Goal: Contribute content: Add original content to the website for others to see

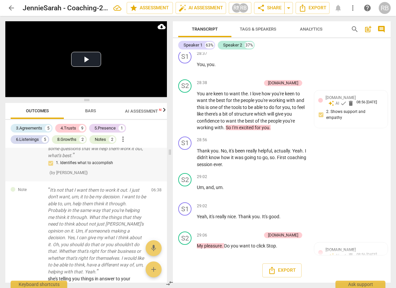
scroll to position [329, 0]
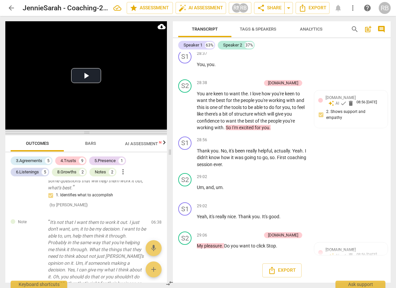
drag, startPoint x: 86, startPoint y: 100, endPoint x: 89, endPoint y: 128, distance: 28.3
click at [89, 131] on span at bounding box center [86, 133] width 162 height 4
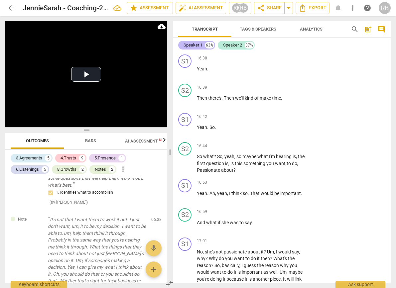
scroll to position [3304, 0]
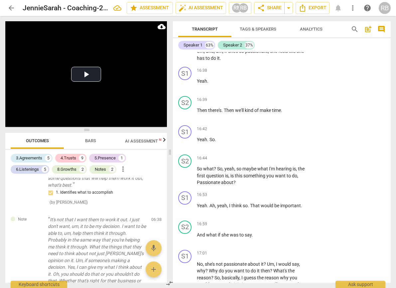
click at [303, 28] on span "Analytics" at bounding box center [311, 29] width 23 height 5
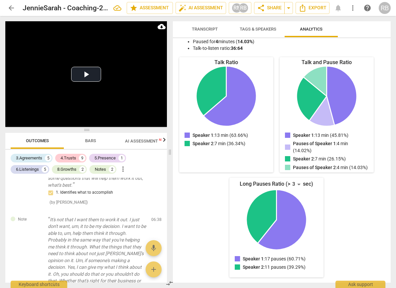
scroll to position [0, 0]
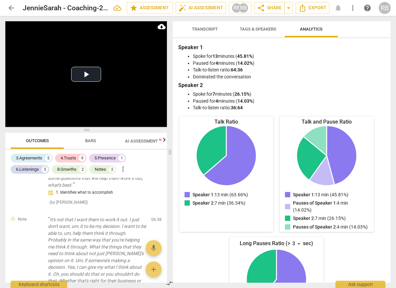
click at [206, 25] on span "Transcript" at bounding box center [205, 29] width 42 height 9
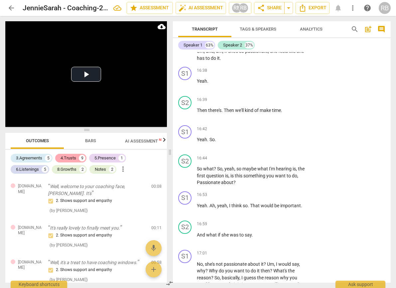
click at [67, 157] on div "4.Trusts" at bounding box center [68, 158] width 16 height 7
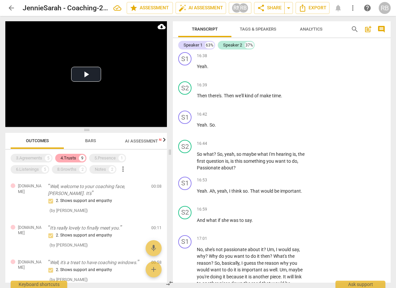
scroll to position [3290, 0]
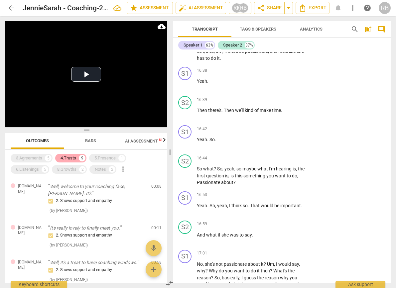
click at [74, 158] on div "4.Trusts" at bounding box center [68, 158] width 16 height 7
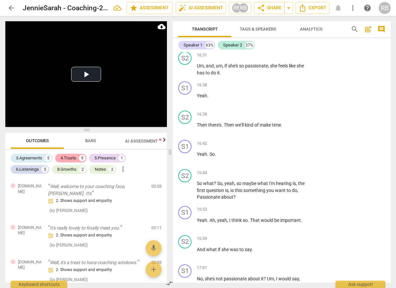
scroll to position [3304, 0]
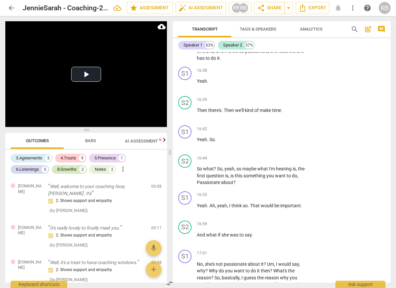
click at [78, 171] on div "8.Growths 2" at bounding box center [69, 169] width 35 height 9
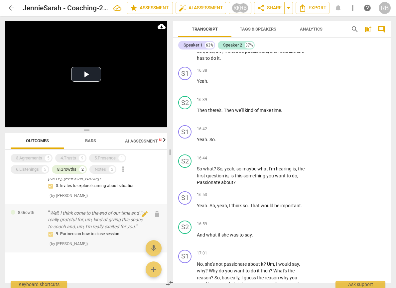
scroll to position [0, 0]
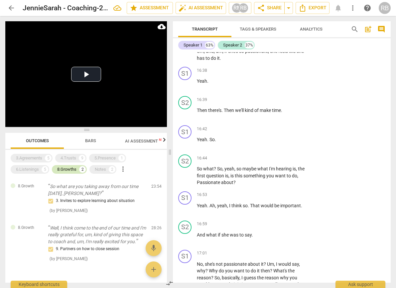
click at [70, 170] on div "8.Growths" at bounding box center [66, 169] width 19 height 7
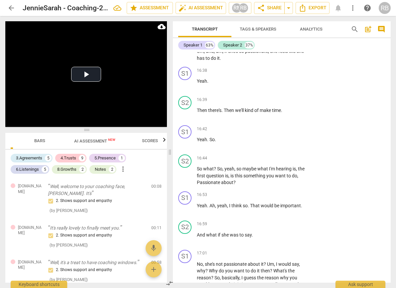
scroll to position [0, 65]
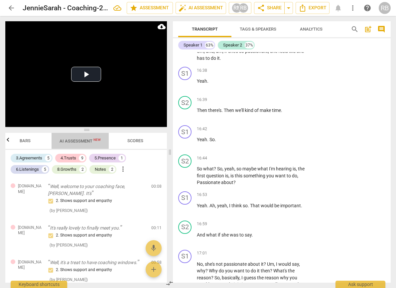
click at [78, 141] on span "AI Assessment New" at bounding box center [79, 141] width 41 height 5
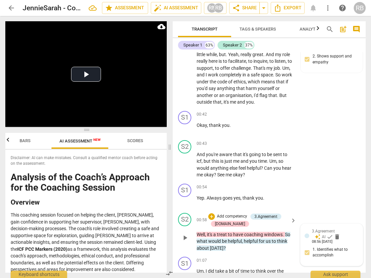
scroll to position [0, 0]
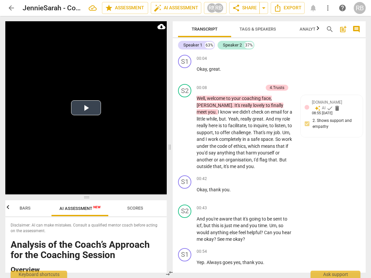
drag, startPoint x: 87, startPoint y: 130, endPoint x: 90, endPoint y: 175, distance: 46.0
click at [91, 195] on span at bounding box center [86, 197] width 162 height 4
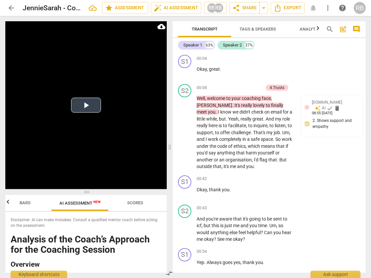
click at [89, 107] on button "Play Video" at bounding box center [86, 105] width 30 height 15
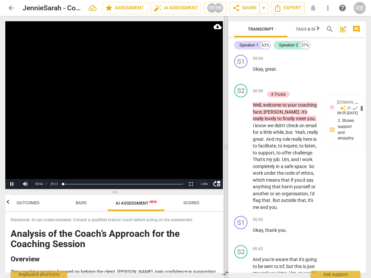
scroll to position [0, 9]
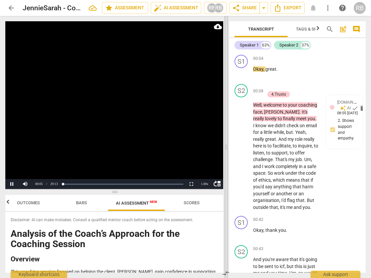
drag, startPoint x: 170, startPoint y: 149, endPoint x: 227, endPoint y: 170, distance: 60.5
click at [227, 170] on span at bounding box center [226, 147] width 4 height 262
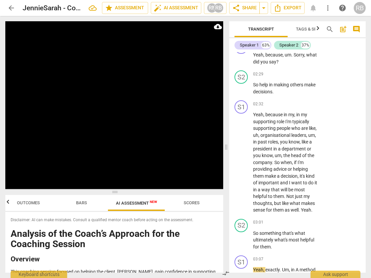
scroll to position [901, 0]
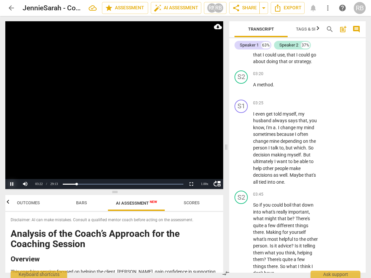
click at [11, 182] on button "Pause" at bounding box center [11, 184] width 13 height 10
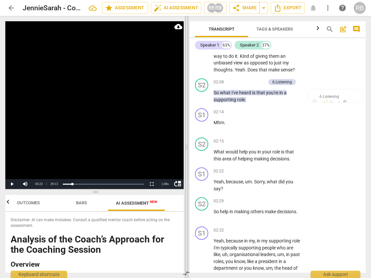
scroll to position [330, 0]
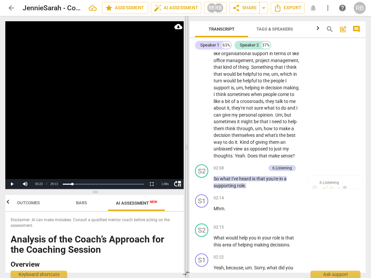
drag, startPoint x: 228, startPoint y: 148, endPoint x: 188, endPoint y: 148, distance: 39.5
click at [188, 148] on span at bounding box center [187, 147] width 4 height 262
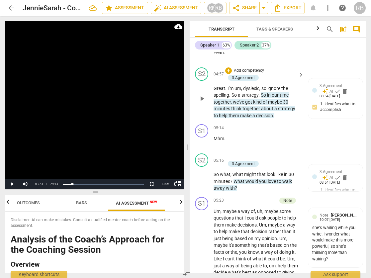
scroll to position [1037, 0]
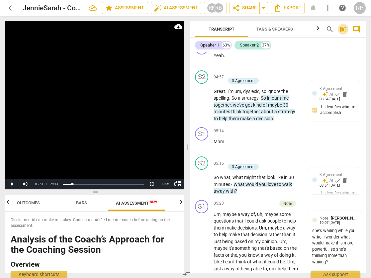
click at [343, 28] on span "post_add" at bounding box center [343, 29] width 8 height 8
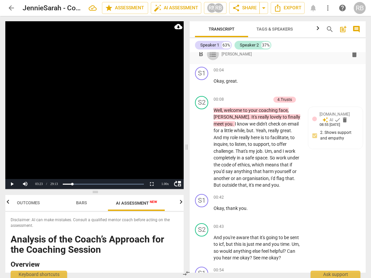
click at [211, 54] on span "format_list_bulleted" at bounding box center [213, 54] width 8 height 8
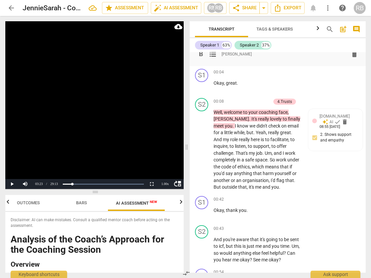
scroll to position [0, 0]
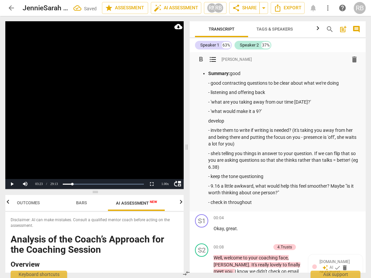
drag, startPoint x: 245, startPoint y: 72, endPoint x: 195, endPoint y: 71, distance: 49.9
click at [195, 71] on ul "Summary: good - good contracting questions to be clear about what we're doing -…" at bounding box center [277, 138] width 165 height 136
drag, startPoint x: 211, startPoint y: 83, endPoint x: 211, endPoint y: 99, distance: 15.6
click at [211, 83] on p "- good contracting questions to be clear about what we're doing" at bounding box center [284, 83] width 152 height 7
click at [266, 92] on p "listening and offering back" at bounding box center [284, 92] width 152 height 7
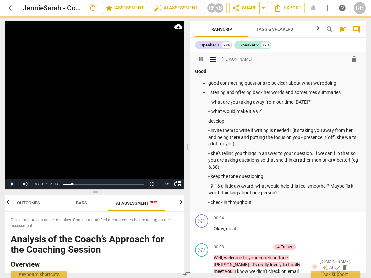
click at [210, 101] on p "- 'what are you taking away from our time [DATE]?'" at bounding box center [284, 102] width 152 height 7
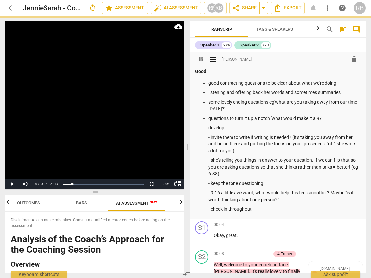
click at [275, 100] on p "some lovely ending questions eg'what are you taking away from our time [DATE]?'" at bounding box center [284, 106] width 152 height 14
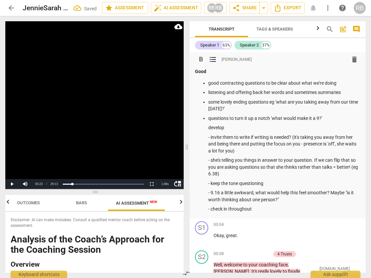
drag, startPoint x: 270, startPoint y: 117, endPoint x: 275, endPoint y: 118, distance: 5.7
click at [271, 117] on p "questions to turn it up a notch 'what would make it a 9?'" at bounding box center [284, 118] width 152 height 7
click at [347, 118] on p "questions to turn it up a notch eg 'what would make it a 9?'" at bounding box center [284, 118] width 152 height 7
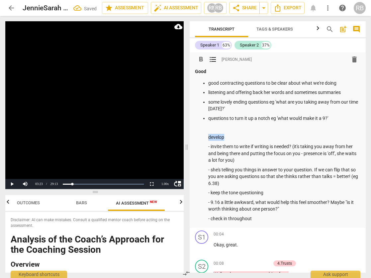
drag, startPoint x: 247, startPoint y: 135, endPoint x: 202, endPoint y: 135, distance: 44.9
click at [202, 135] on ul "good contracting questions to be clear about what we're doing listening and off…" at bounding box center [277, 151] width 165 height 143
drag, startPoint x: 295, startPoint y: 148, endPoint x: 301, endPoint y: 147, distance: 6.5
click at [301, 147] on p "- invite them to write if writing is needed? (it's taking you away from her and…" at bounding box center [284, 153] width 152 height 21
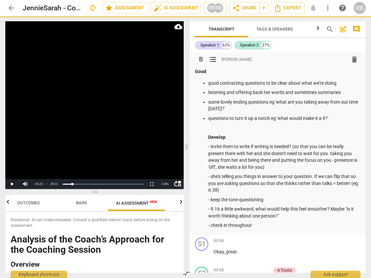
drag, startPoint x: 295, startPoint y: 144, endPoint x: 304, endPoint y: 159, distance: 16.9
click at [295, 145] on p "- invite them to write if writing is needed? (so that you can be really present…" at bounding box center [284, 156] width 152 height 27
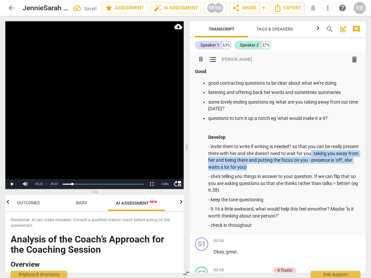
drag, startPoint x: 329, startPoint y: 155, endPoint x: 331, endPoint y: 165, distance: 10.8
click at [331, 165] on p "- invite them to write if writing is needed? so that you can be really present …" at bounding box center [284, 156] width 152 height 27
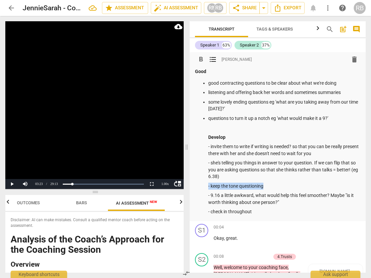
drag, startPoint x: 308, startPoint y: 186, endPoint x: 214, endPoint y: 182, distance: 94.1
click at [214, 182] on li "questions to turn it up a notch eg 'what would make it a 9?' Develop - invite t…" at bounding box center [284, 165] width 152 height 100
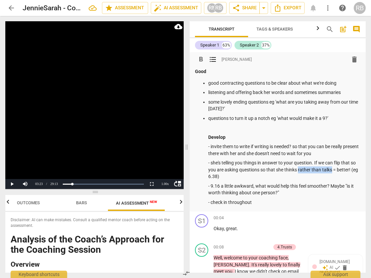
drag, startPoint x: 305, startPoint y: 170, endPoint x: 338, endPoint y: 169, distance: 33.2
click at [338, 169] on p "- she's telling you things in answer to your question. If we can flip that so y…" at bounding box center [284, 170] width 152 height 21
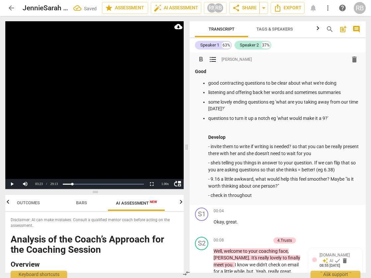
click at [313, 164] on p "- she's telling you things in answer to your question. If we can flip that so y…" at bounding box center [284, 167] width 152 height 14
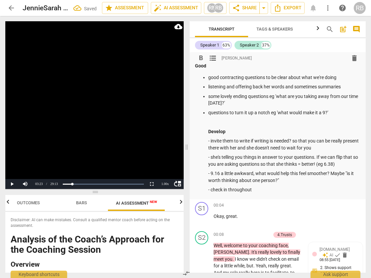
scroll to position [6, 0]
drag, startPoint x: 210, startPoint y: 140, endPoint x: 215, endPoint y: 145, distance: 7.0
click at [210, 141] on p "- invite them to write if writing is needed? so that you can be really present …" at bounding box center [284, 144] width 152 height 14
click at [274, 189] on p "check in throughout" at bounding box center [284, 189] width 152 height 7
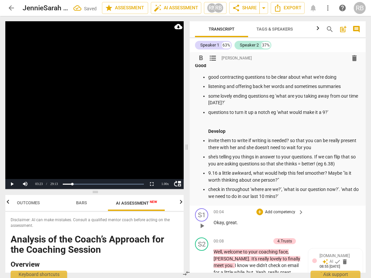
drag, startPoint x: 341, startPoint y: 192, endPoint x: 342, endPoint y: 213, distance: 20.6
click at [341, 192] on p "check in throughout 'where are we?', 'what is our question now?'. 'what do we n…" at bounding box center [284, 193] width 152 height 14
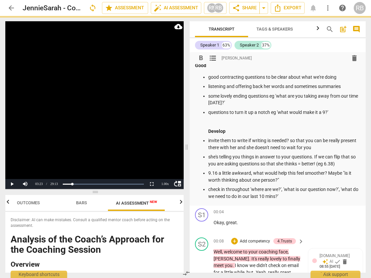
scroll to position [15, 0]
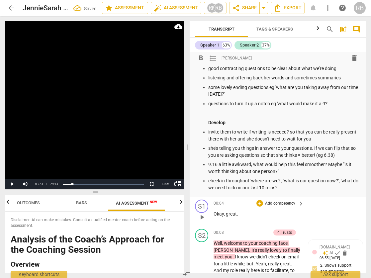
drag, startPoint x: 251, startPoint y: 182, endPoint x: 265, endPoint y: 200, distance: 22.9
click at [251, 182] on p "check in throughout 'where are we?', 'what is our question now?', 'what do we n…" at bounding box center [284, 184] width 152 height 14
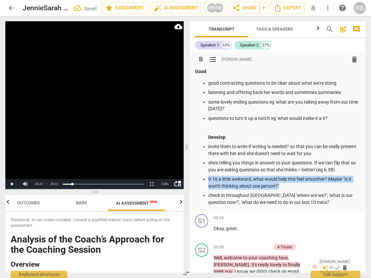
drag, startPoint x: 290, startPoint y: 184, endPoint x: 194, endPoint y: 177, distance: 96.9
click at [194, 177] on div "format_bold format_list_bulleted [PERSON_NAME] delete Good good contracting que…" at bounding box center [278, 132] width 176 height 160
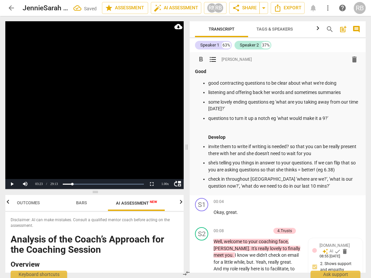
click at [351, 92] on p "listening and offering back her words and sometimes summaries" at bounding box center [284, 92] width 152 height 7
drag, startPoint x: 351, startPoint y: 92, endPoint x: 319, endPoint y: 94, distance: 31.3
click at [319, 94] on p "listening and offering back her words and sometimes summaries" at bounding box center [284, 92] width 152 height 7
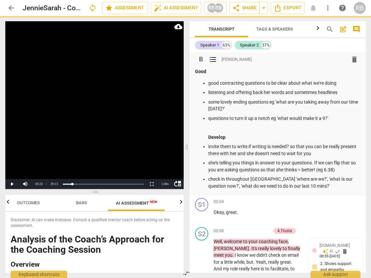
click at [302, 145] on p "invite them to write if writing is needed? so that you can be really present th…" at bounding box center [284, 150] width 152 height 14
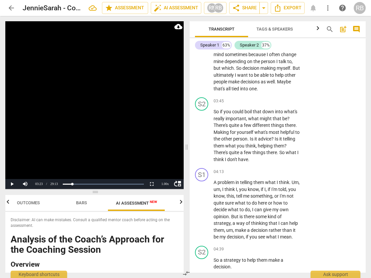
scroll to position [948, 0]
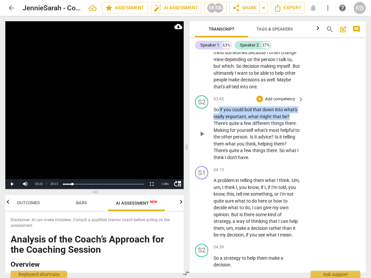
drag, startPoint x: 291, startPoint y: 130, endPoint x: 220, endPoint y: 125, distance: 71.6
click at [220, 125] on p "So if you could boil that down into what's really important , what might that b…" at bounding box center [257, 133] width 87 height 54
click at [293, 122] on div "+" at bounding box center [295, 121] width 7 height 7
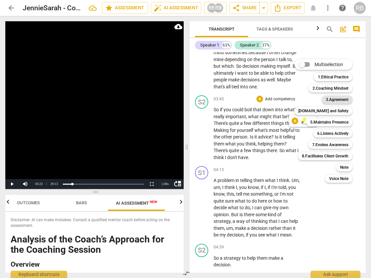
click at [340, 100] on b "3.Agreement" at bounding box center [337, 100] width 23 height 8
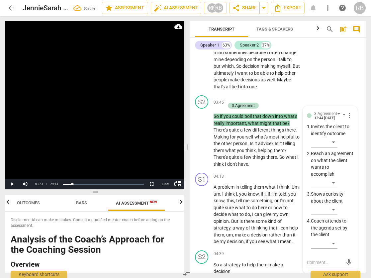
scroll to position [1061, 0]
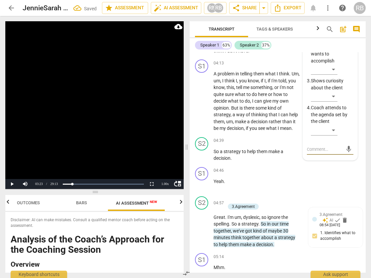
type textarea "l"
type textarea "lo"
type textarea "lov"
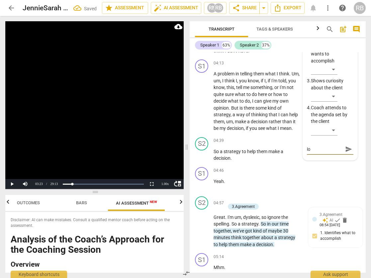
type textarea "lov"
type textarea "love"
type textarea "lovel"
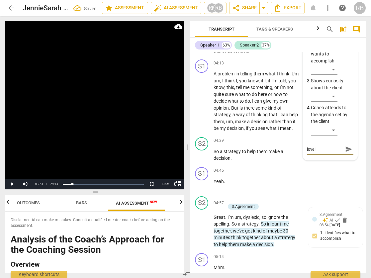
type textarea "lovely"
type textarea "lovely q"
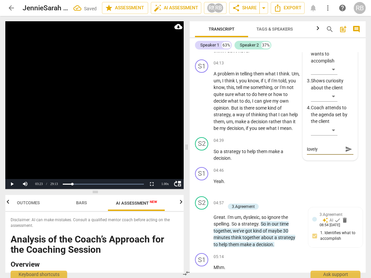
type textarea "lovely q"
type textarea "lovely qu"
type textarea "lovely que"
type textarea "lovely ques"
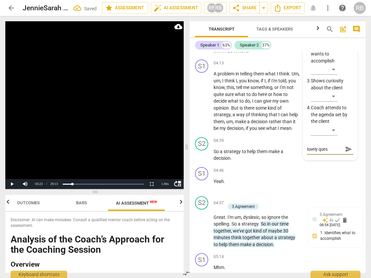
type textarea "lovely quest"
type textarea "lovely questi"
type textarea "lovely questio"
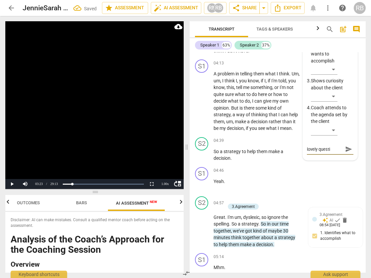
type textarea "lovely questio"
type textarea "lovely question"
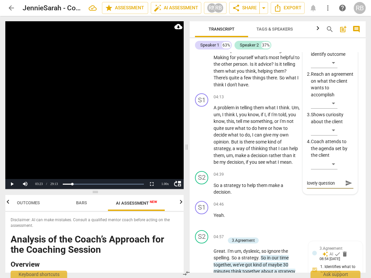
scroll to position [1024, 0]
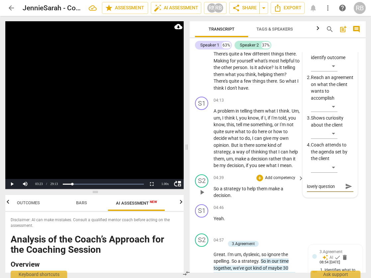
type textarea "lovely question!"
drag, startPoint x: 345, startPoint y: 198, endPoint x: 319, endPoint y: 201, distance: 25.8
click at [345, 190] on span "send" at bounding box center [348, 186] width 7 height 7
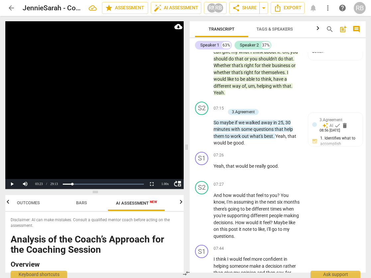
scroll to position [1608, 0]
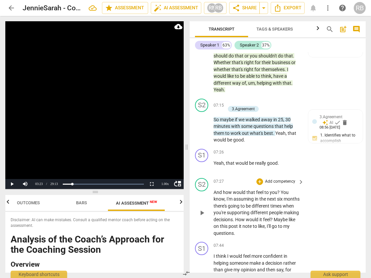
click at [215, 208] on p "And how would that feel to you ? You know , I'm assuming in the next six months…" at bounding box center [257, 213] width 87 height 48
drag, startPoint x: 202, startPoint y: 223, endPoint x: 211, endPoint y: 219, distance: 10.4
click at [202, 217] on span "play_arrow" at bounding box center [202, 213] width 8 height 8
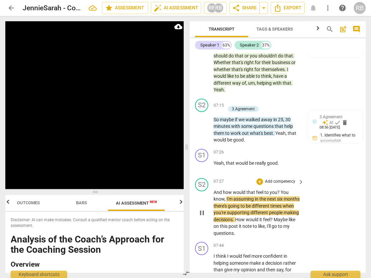
click at [279, 195] on span "?" at bounding box center [278, 192] width 3 height 5
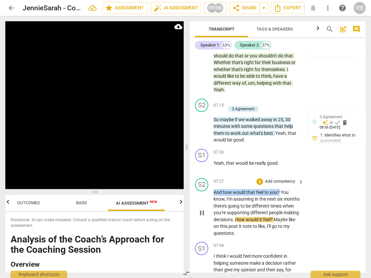
drag, startPoint x: 280, startPoint y: 205, endPoint x: 218, endPoint y: 206, distance: 62.1
click at [213, 207] on div "S2 play_arrow pause 07:27 + Add competency keyboard_arrow_right And how would t…" at bounding box center [278, 207] width 176 height 64
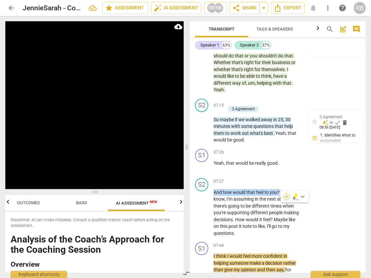
click at [285, 197] on div "+" at bounding box center [286, 196] width 7 height 7
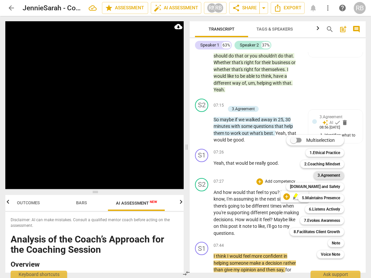
click at [325, 174] on b "3.Agreement" at bounding box center [329, 175] width 23 height 8
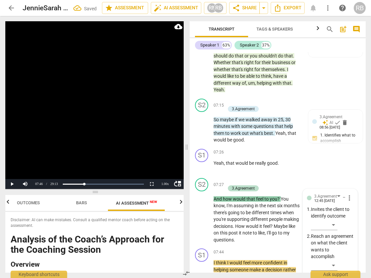
scroll to position [1803, 0]
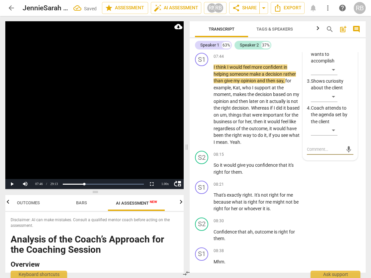
type textarea "a"
type textarea "a g"
type textarea "a gr"
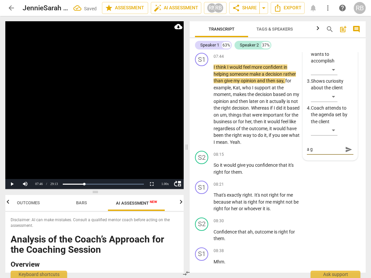
type textarea "a gr"
type textarea "a gre"
type textarea "a gret"
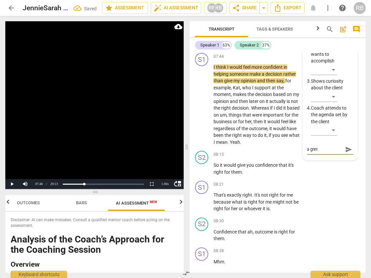
type textarea "a gret"
type textarea "a gre"
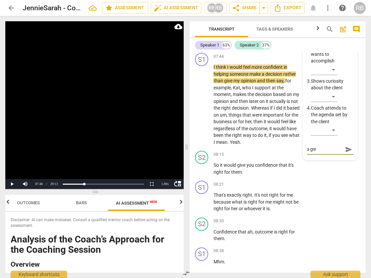
type textarea "a grea"
type textarea "a great"
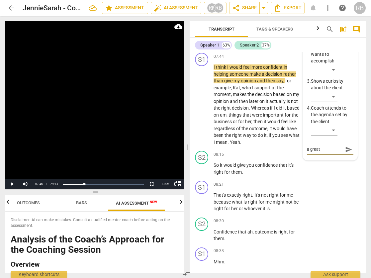
type textarea "a great '"
type textarea "a great 'k"
type textarea "a great 'kn"
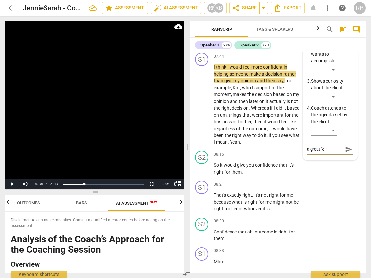
type textarea "a great 'kn"
type textarea "a great 'kno"
type textarea "a great 'know"
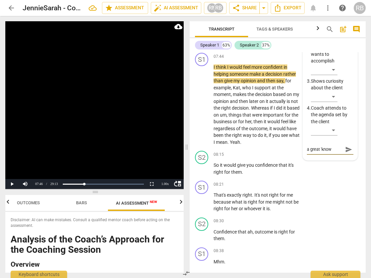
type textarea "a great 'kno"
type textarea "a great 'kn"
type textarea "a great 'k"
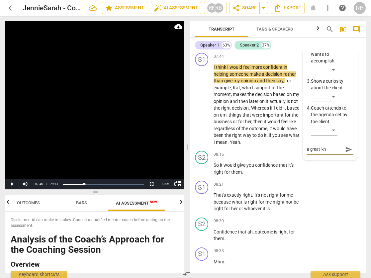
type textarea "a great 'k"
type textarea "a great '"
type textarea "a great"
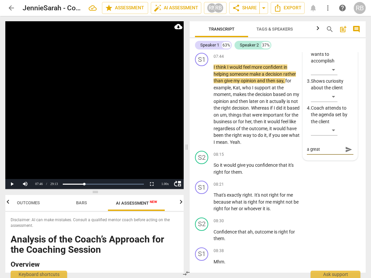
type textarea "a great q"
type textarea "a great qu"
type textarea "a great que"
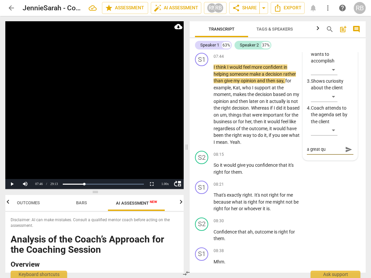
type textarea "a great que"
type textarea "a great ques"
type textarea "a great quest"
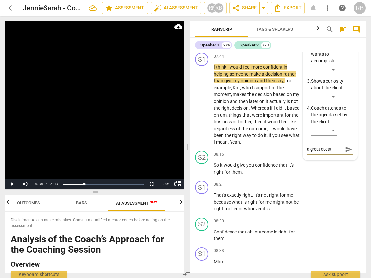
type textarea "a great questi"
type textarea "a great questio"
type textarea "a great question"
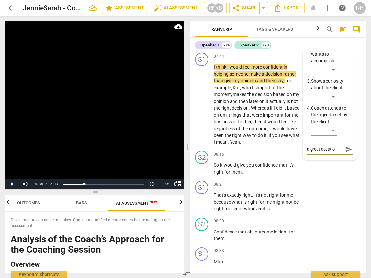
type textarea "a great question"
type textarea "a great question -"
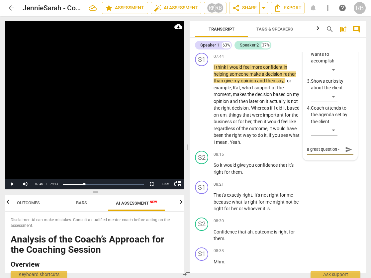
type textarea "a great question -"
type textarea "a great question - t"
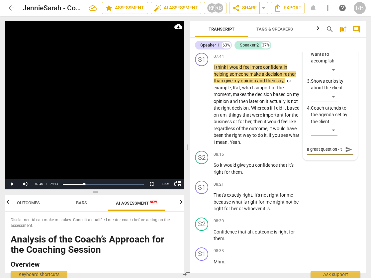
type textarea "a great question - th"
type textarea "a great question - thi"
type textarea "a great question - this"
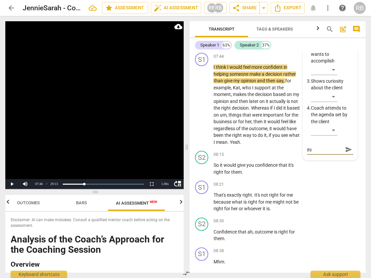
type textarea "a great question - this"
type textarea "a great question - thisi"
type textarea "a great question - thisis"
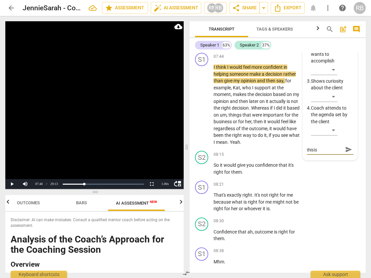
type textarea "a great question - thisis"
type textarea "a great question - thisi"
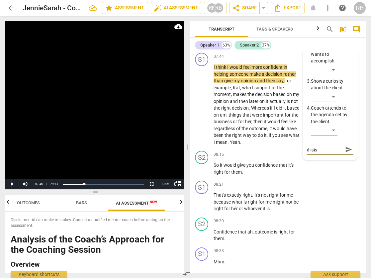
type textarea "a great question - thisi"
type textarea "a great question - this"
type textarea "a great question - this i"
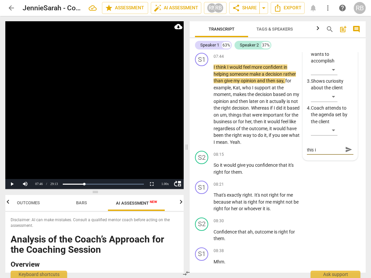
type textarea "a great question - this is"
type textarea "a great question - this is l"
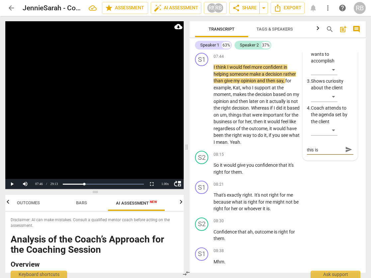
type textarea "a great question - this is l"
type textarea "a great question - this is li"
type textarea "a great question - this is l"
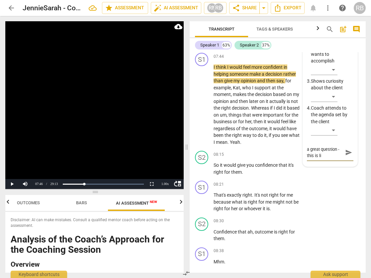
type textarea "a great question - this is l"
type textarea "a great question - this is"
type textarea "a great question - this is a"
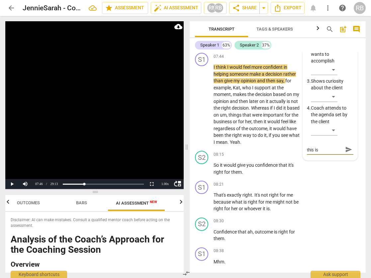
type textarea "a great question - this is a"
type textarea "a great question - this is a f"
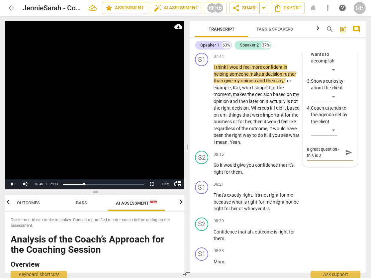
type textarea "a great question - this is a f"
type textarea "a great question - this is a fa"
type textarea "a great question - this is a fab"
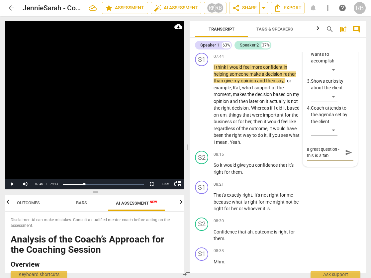
type textarea "a great question - this is a fab"
type textarea "a great question - this is a fab o"
type textarea "a great question - this is a fab on"
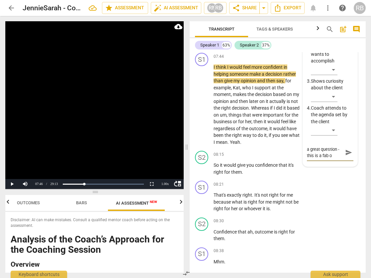
type textarea "a great question - this is a fab on"
type textarea "a great question - this is a fab one"
type textarea "a great question - this is a fab one t"
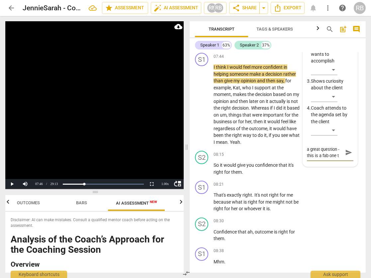
type textarea "a great question - this is a fab one to"
type textarea "a great question - this is a fab one to c"
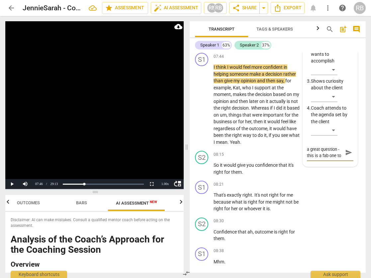
type textarea "a great question - this is a fab one to c"
type textarea "a great question - this is a fab one to ch"
type textarea "a great question - this is a fab one to che"
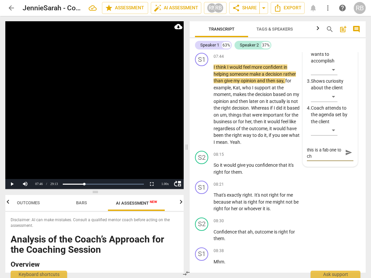
type textarea "a great question - this is a fab one to che"
type textarea "a great question - this is a fab one to chec"
type textarea "a great question - this is a fab one to check"
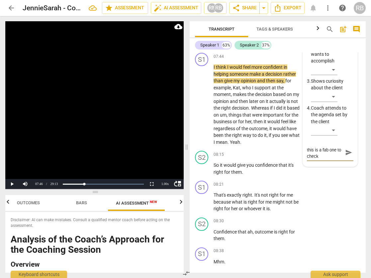
type textarea "a great question - this is a fab one to check i"
type textarea "a great question - this is a fab one to check in"
type textarea "a great question - this is a fab one to check in o"
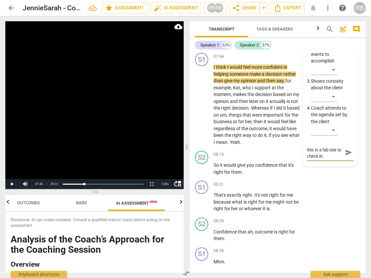
type textarea "a great question - this is a fab one to check in o"
type textarea "a great question - this is a fab one to check in on"
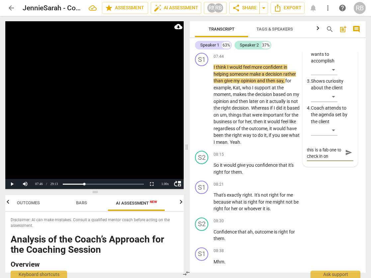
type textarea "a great question - this is a fab one to check in on l"
type textarea "a great question - this is a fab one to check in on la"
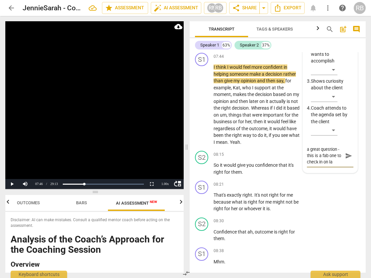
type textarea "a great question - this is a fab one to check in on lat"
type textarea "a great question - this is a fab one to check in on late"
type textarea "a great question - this is a fab one to check in on later"
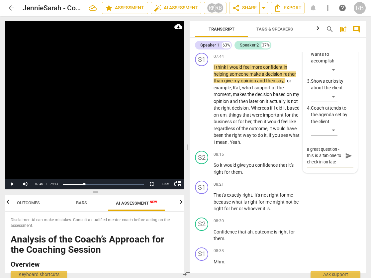
type textarea "a great question - this is a fab one to check in on later"
type textarea "a great question - this is a fab one to check in on later '"
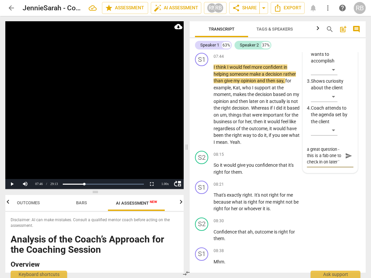
type textarea "a great question - this is a fab one to check in on later 'h"
type textarea "a great question - this is a fab one to check in on later 'ho"
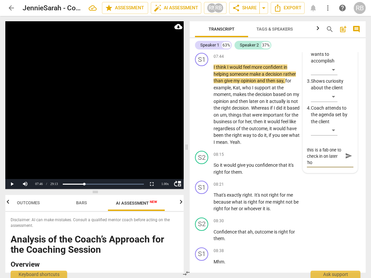
type textarea "a great question - this is a fab one to check in on later 'how"
type textarea "a great question - this is a fab one to check in on later 'hows"
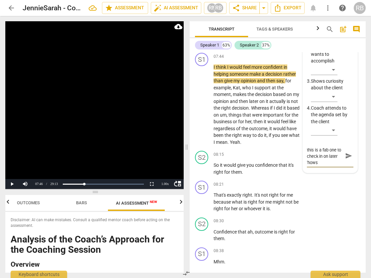
type textarea "a great question - this is a fab one to check in on later 'hows"
type textarea "a great question - this is a fab one to check in on later 'hows t"
type textarea "a great question - this is a fab one to check in on later 'hows th"
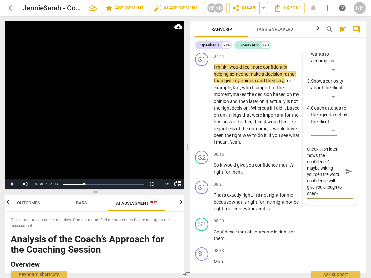
scroll to position [13, 0]
drag, startPoint x: 328, startPoint y: 191, endPoint x: 328, endPoint y: 195, distance: 4.0
click at [328, 191] on textarea "a great question - this is a fab one to check in on later 'hows the confidence?…" at bounding box center [325, 171] width 36 height 51
click at [346, 175] on span "send" at bounding box center [348, 171] width 7 height 7
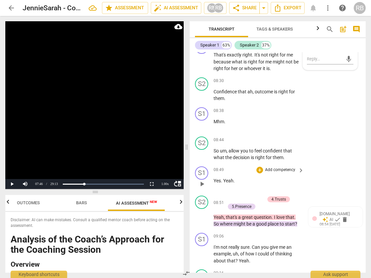
scroll to position [1946, 0]
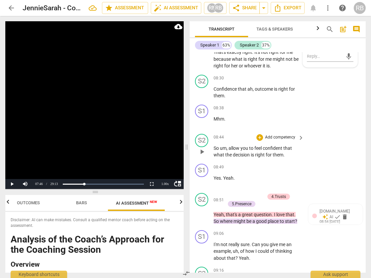
click at [203, 156] on span "play_arrow" at bounding box center [202, 152] width 8 height 8
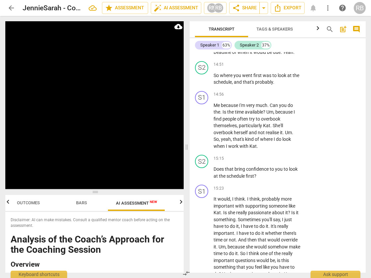
scroll to position [3485, 0]
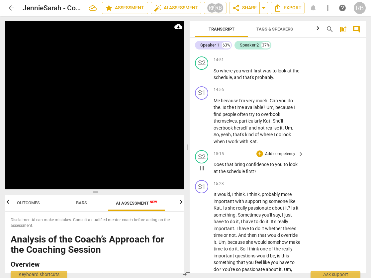
click at [203, 172] on span "pause" at bounding box center [202, 168] width 8 height 8
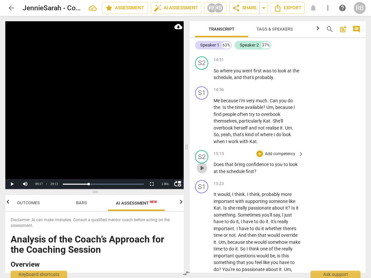
click at [203, 172] on span "play_arrow" at bounding box center [202, 168] width 8 height 8
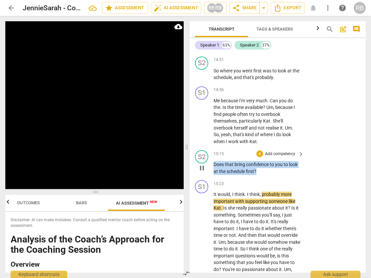
drag, startPoint x: 259, startPoint y: 178, endPoint x: 213, endPoint y: 171, distance: 45.7
click at [214, 171] on p "Does that bring confidence to you to look at the schedule first ?" at bounding box center [257, 168] width 87 height 14
click at [263, 169] on div "+" at bounding box center [262, 169] width 7 height 7
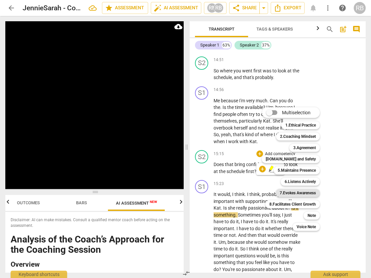
click at [299, 194] on b "7.Evokes Awareness" at bounding box center [298, 193] width 36 height 8
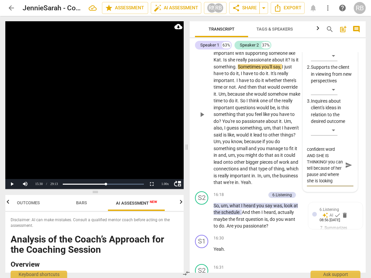
scroll to position [13, 0]
click at [344, 172] on span "send" at bounding box center [349, 168] width 10 height 8
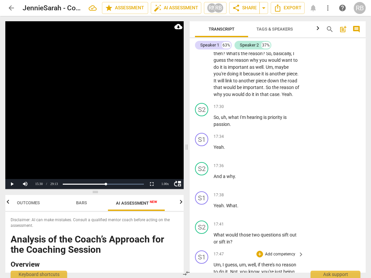
scroll to position [4092, 0]
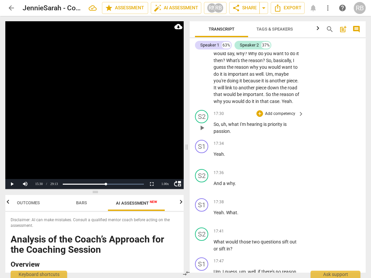
click at [202, 132] on span "play_arrow" at bounding box center [202, 128] width 8 height 8
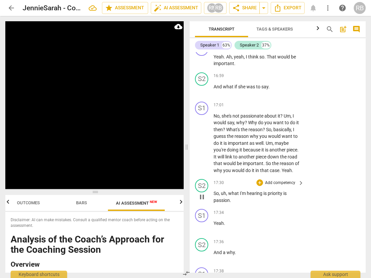
scroll to position [4024, 0]
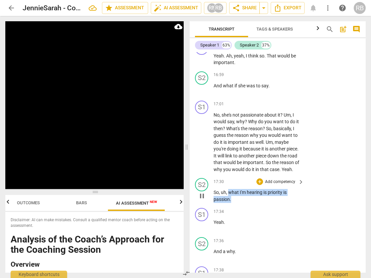
drag, startPoint x: 228, startPoint y: 206, endPoint x: 233, endPoint y: 215, distance: 10.3
click at [233, 203] on p "So , uh , what I'm hearing is priority is passion ." at bounding box center [257, 196] width 87 height 14
click at [239, 203] on div "+" at bounding box center [237, 204] width 7 height 7
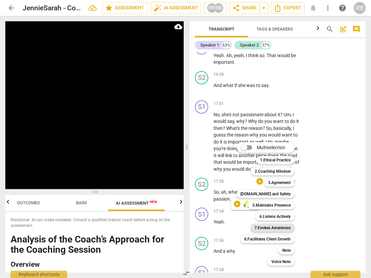
click at [270, 229] on b "7.Evokes Awareness" at bounding box center [273, 228] width 36 height 8
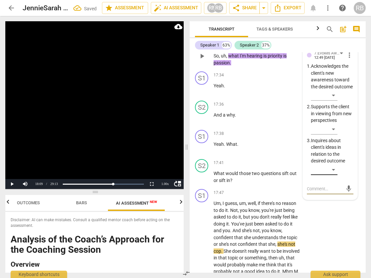
scroll to position [4132, 0]
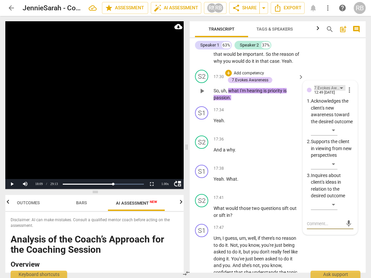
click at [338, 91] on div "7.Evokes Awareness" at bounding box center [330, 88] width 32 height 6
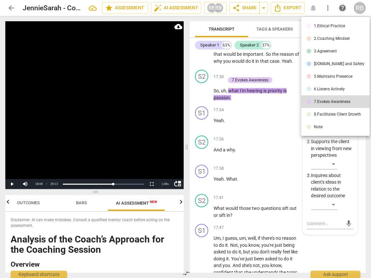
click at [332, 90] on div "6.Listens Actively" at bounding box center [329, 89] width 31 height 4
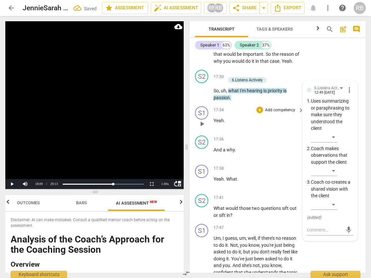
click at [249, 130] on div "17:34 + Add competency keyboard_arrow_right Yeah ." at bounding box center [259, 118] width 91 height 24
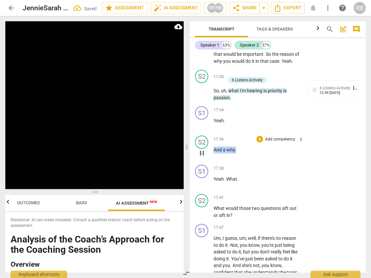
drag, startPoint x: 238, startPoint y: 164, endPoint x: 211, endPoint y: 166, distance: 27.3
click at [214, 154] on p "And a why ." at bounding box center [257, 150] width 87 height 7
click at [239, 154] on div "+" at bounding box center [242, 155] width 7 height 7
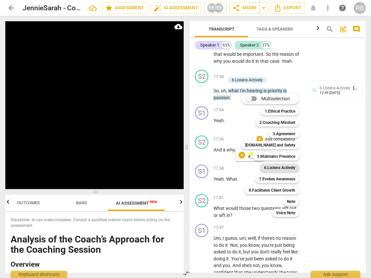
click at [280, 168] on b "6.Listens Actively" at bounding box center [279, 168] width 31 height 8
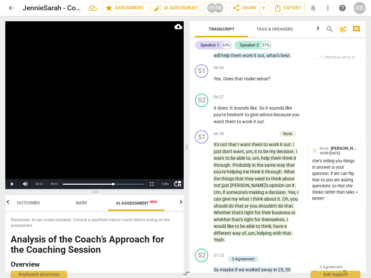
scroll to position [0, 0]
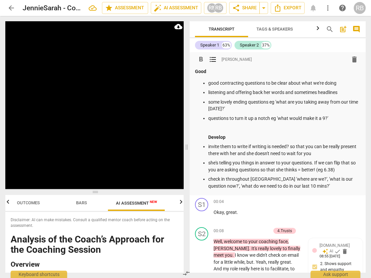
click at [344, 92] on p "listening and offering back her words and sometimes headlines" at bounding box center [284, 92] width 152 height 7
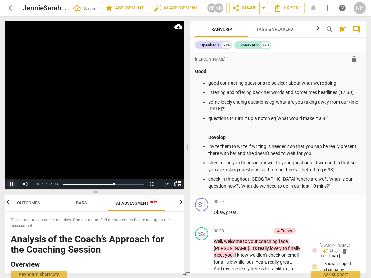
click at [12, 183] on button "Pause" at bounding box center [11, 184] width 13 height 10
click at [12, 183] on button "Play" at bounding box center [11, 184] width 13 height 10
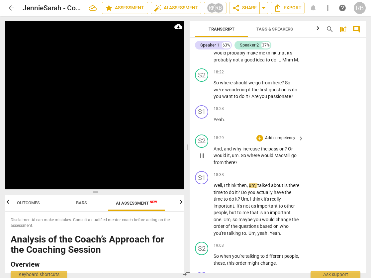
scroll to position [4377, 0]
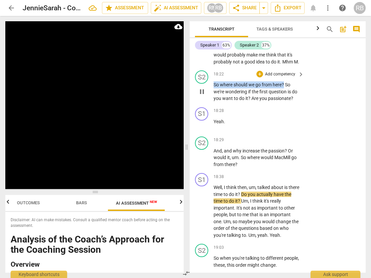
drag, startPoint x: 284, startPoint y: 105, endPoint x: 213, endPoint y: 102, distance: 71.2
click at [214, 102] on p "So where should we go from here ? So we're wondering if the first question is d…" at bounding box center [257, 91] width 87 height 21
click at [291, 98] on div "+" at bounding box center [292, 96] width 7 height 7
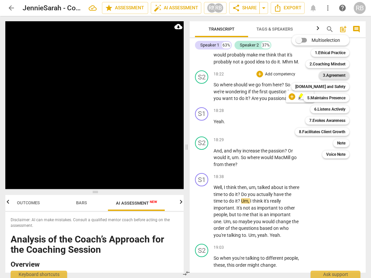
click at [335, 76] on b "3.Agreement" at bounding box center [334, 75] width 23 height 8
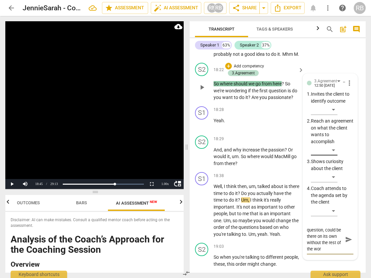
scroll to position [12, 0]
click at [345, 243] on span "send" at bounding box center [348, 239] width 7 height 7
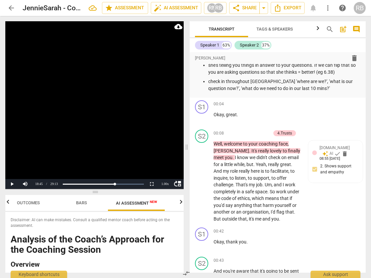
scroll to position [0, 0]
